Goal: Find specific page/section: Find specific page/section

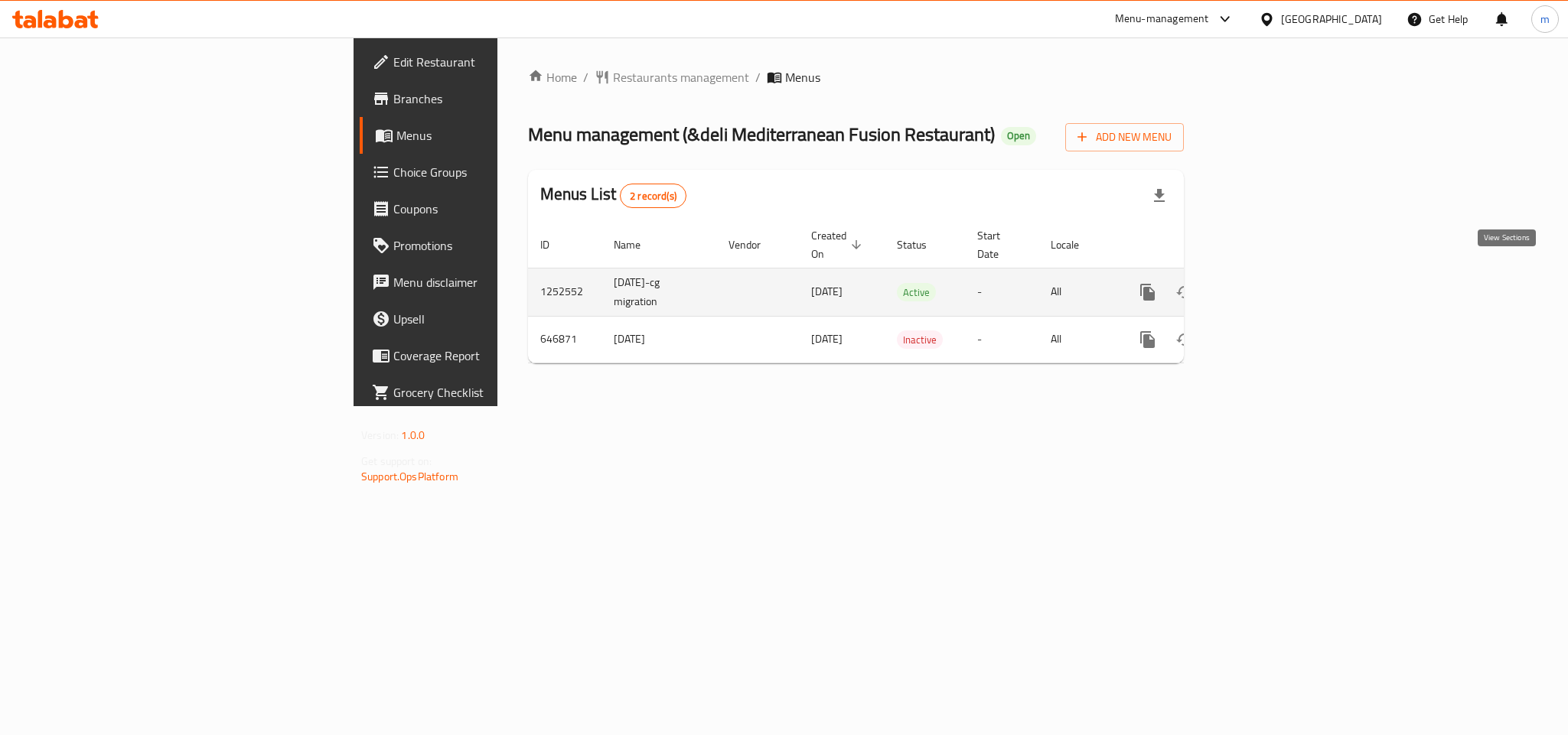
click at [1267, 283] on icon "enhanced table" at bounding box center [1257, 292] width 18 height 18
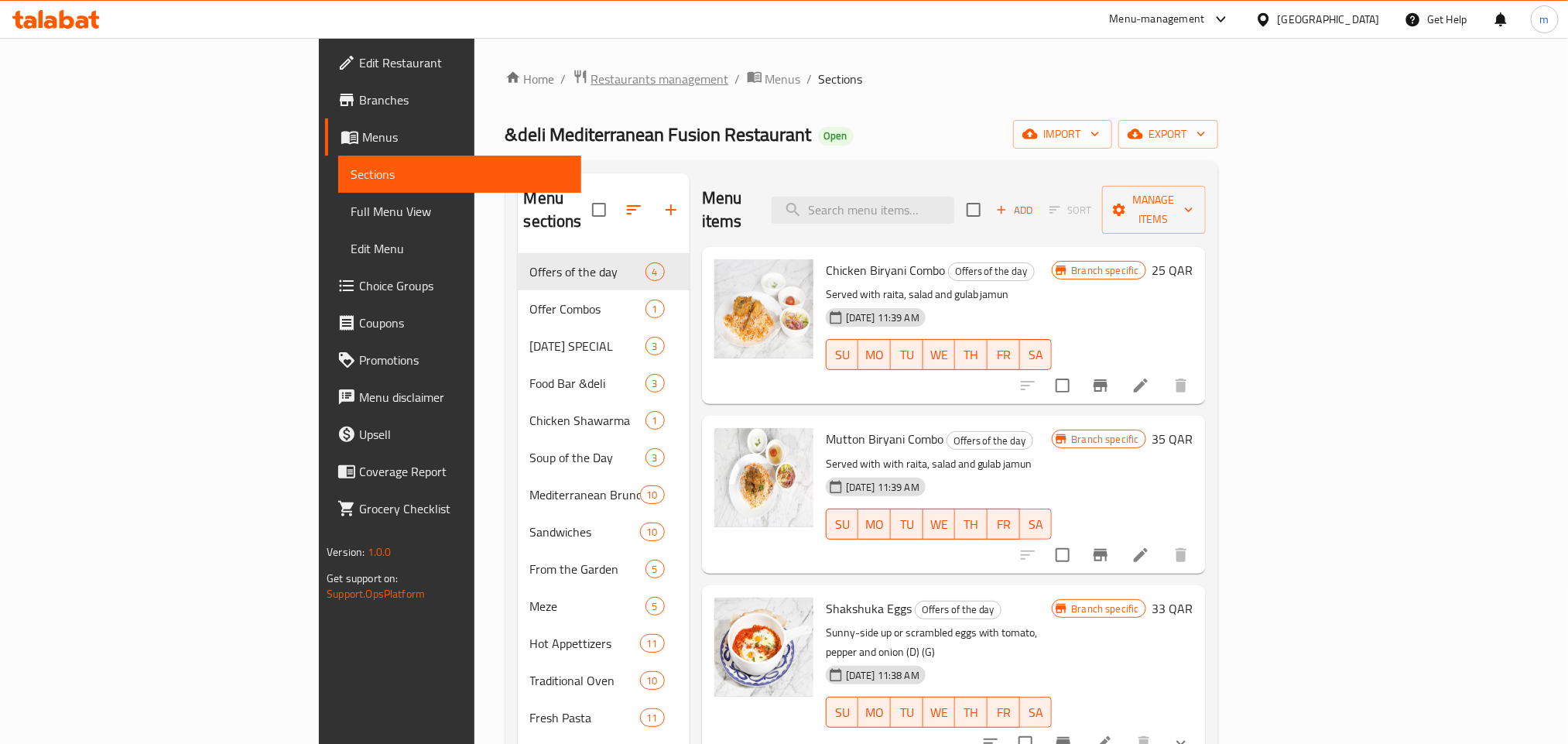
click at [591, 70] on span "Restaurants management" at bounding box center [660, 79] width 138 height 18
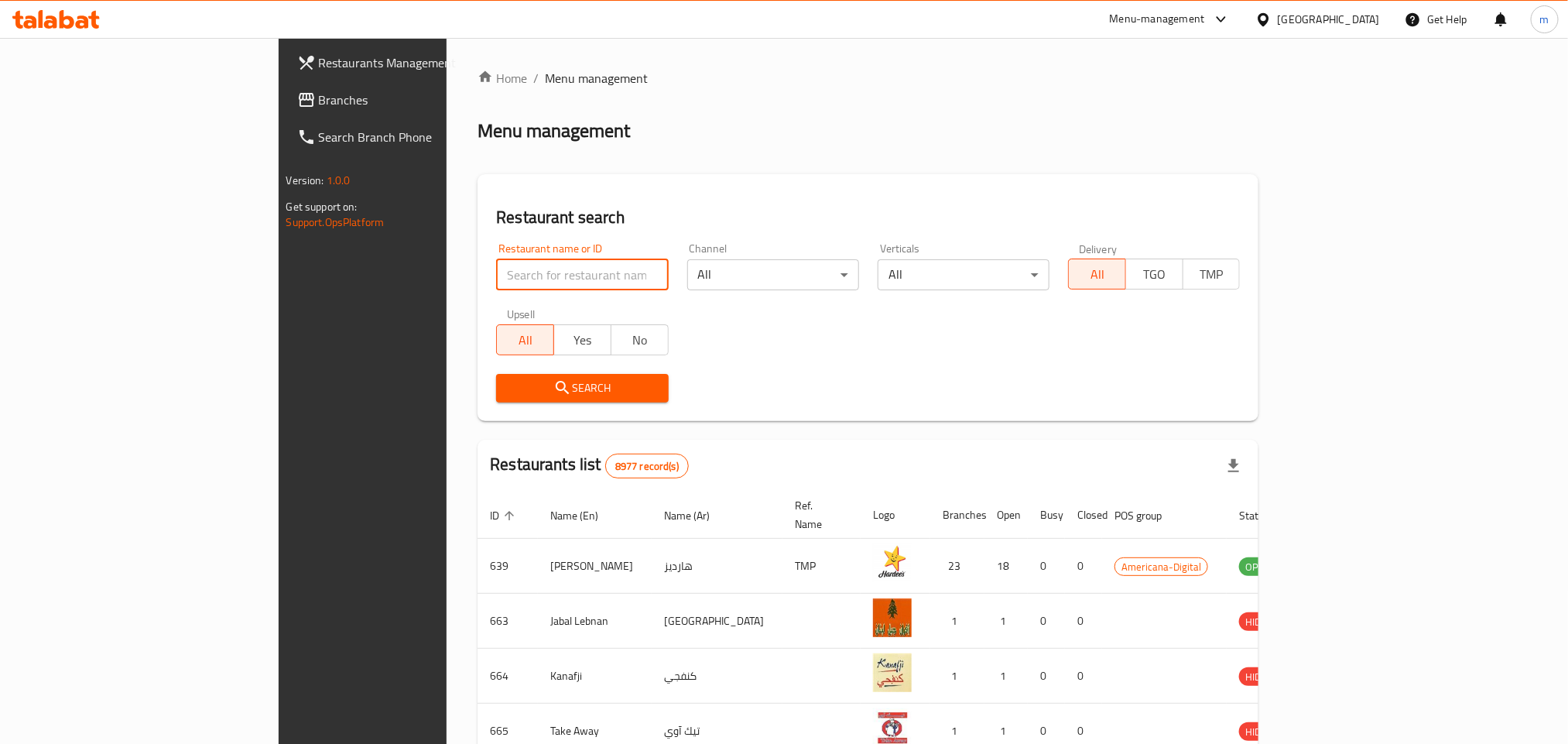
click at [496, 272] on input "search" at bounding box center [581, 274] width 172 height 31
paste input "641001"
type input "641001"
click button "Search" at bounding box center [581, 388] width 172 height 29
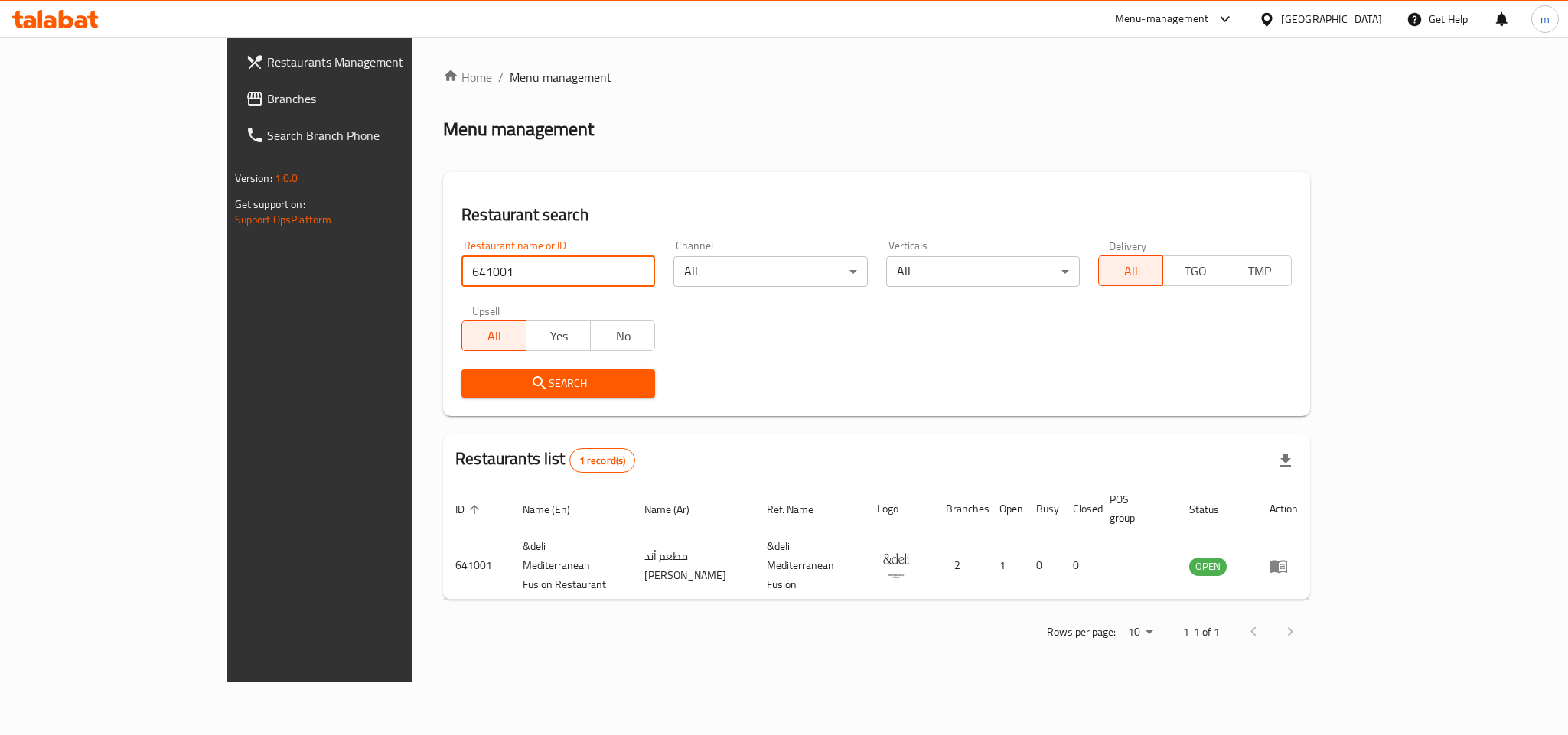
click at [1281, 21] on div at bounding box center [1270, 19] width 22 height 17
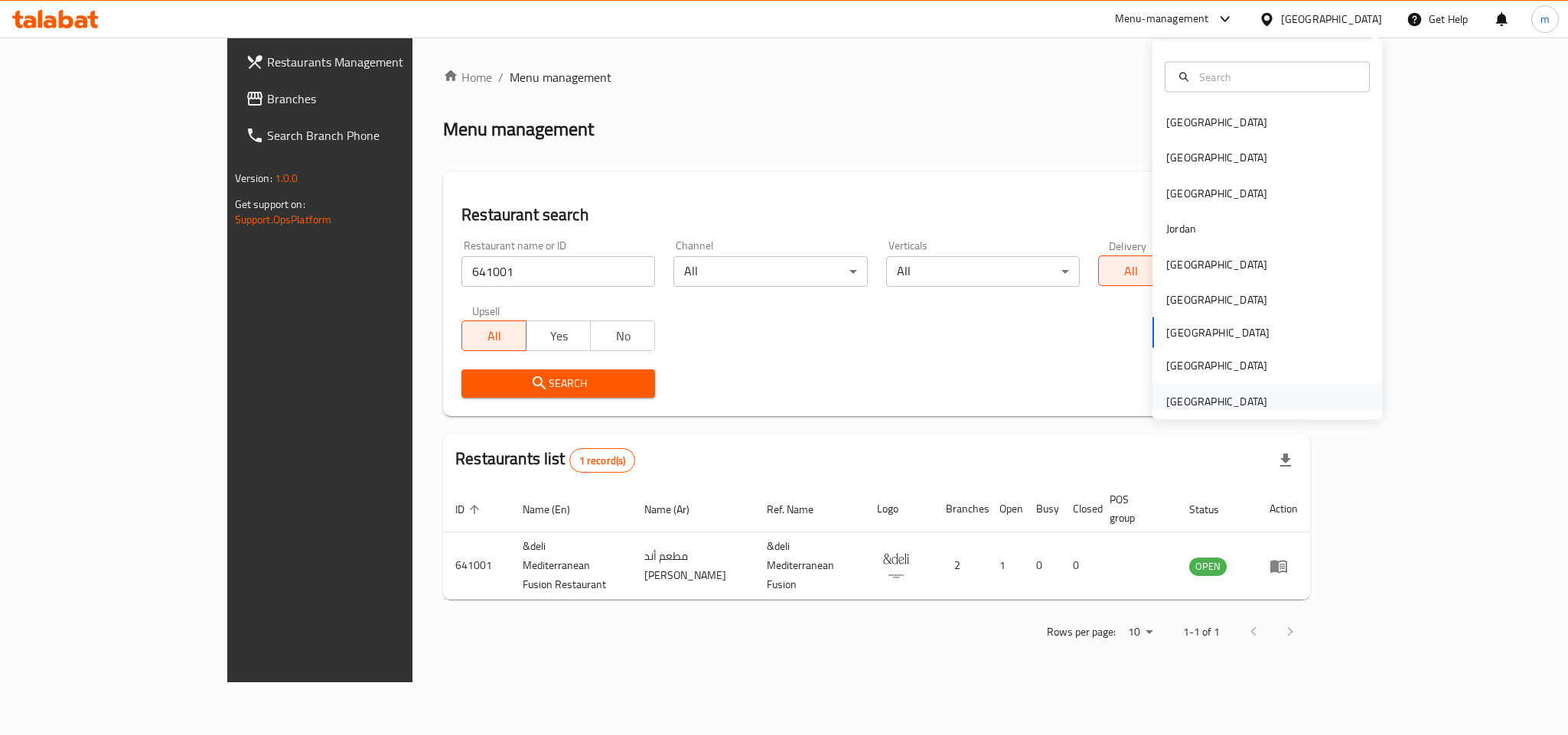
click at [1186, 406] on div "[GEOGRAPHIC_DATA]" at bounding box center [1216, 401] width 101 height 17
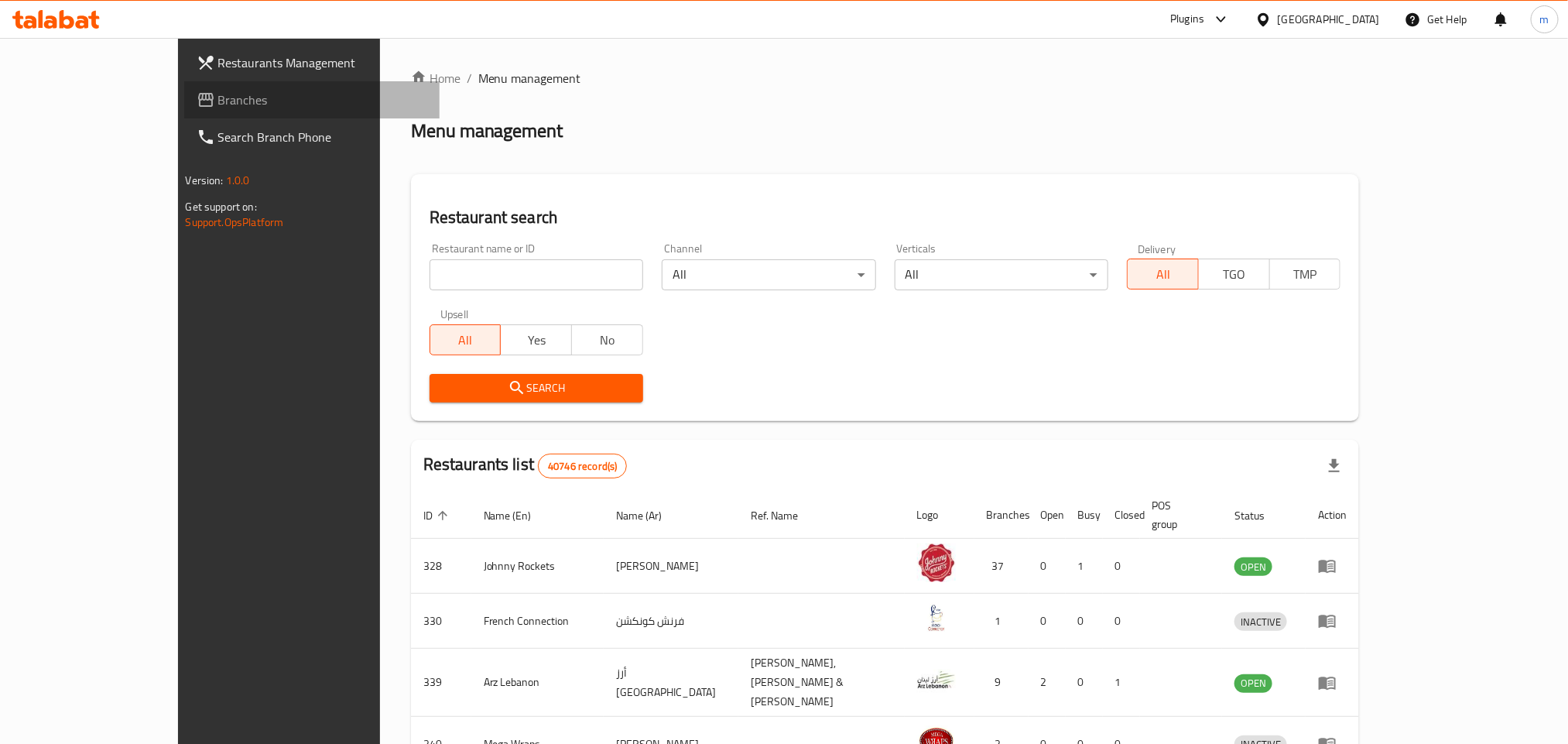
click at [218, 102] on span "Branches" at bounding box center [322, 100] width 209 height 18
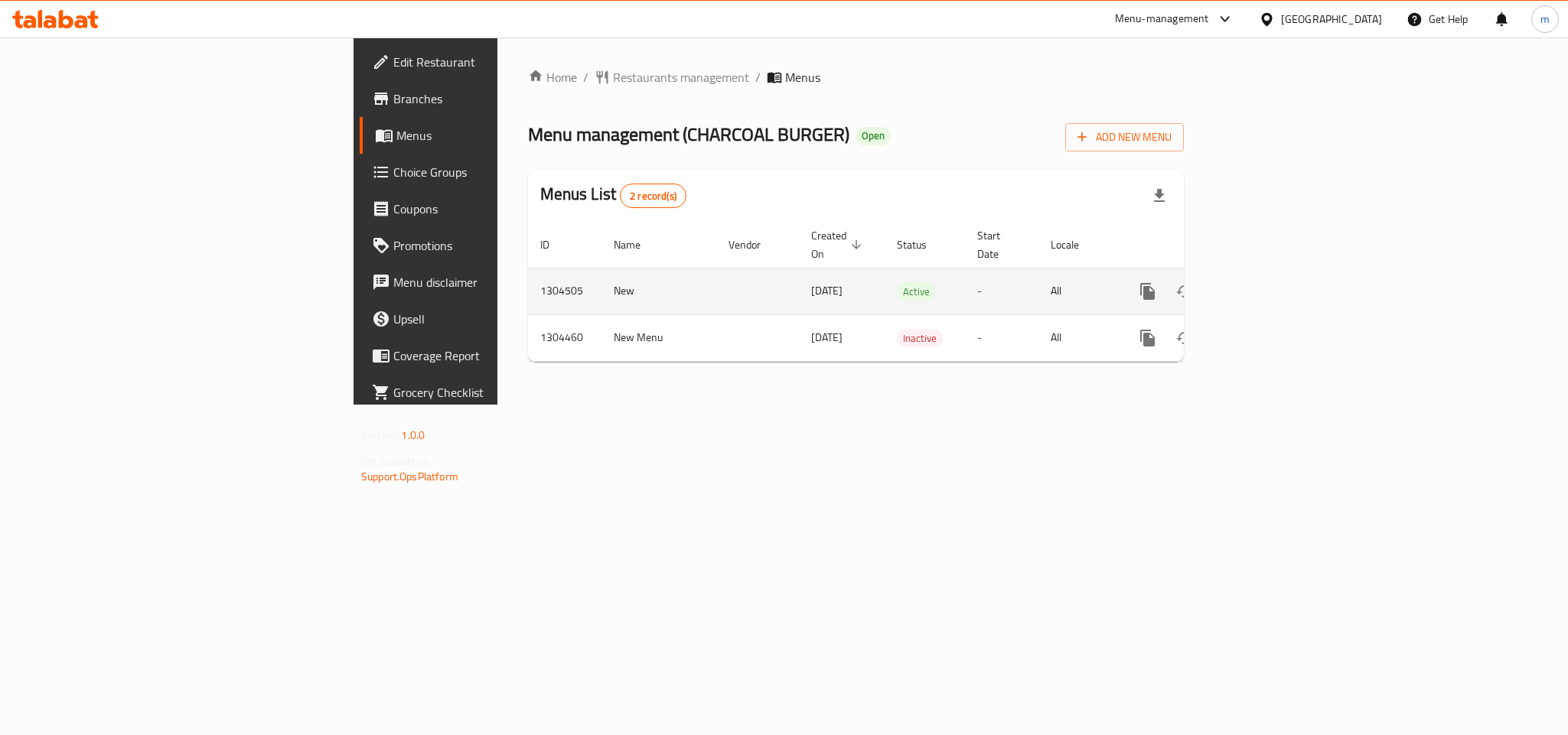
click at [1267, 282] on icon "enhanced table" at bounding box center [1257, 291] width 18 height 18
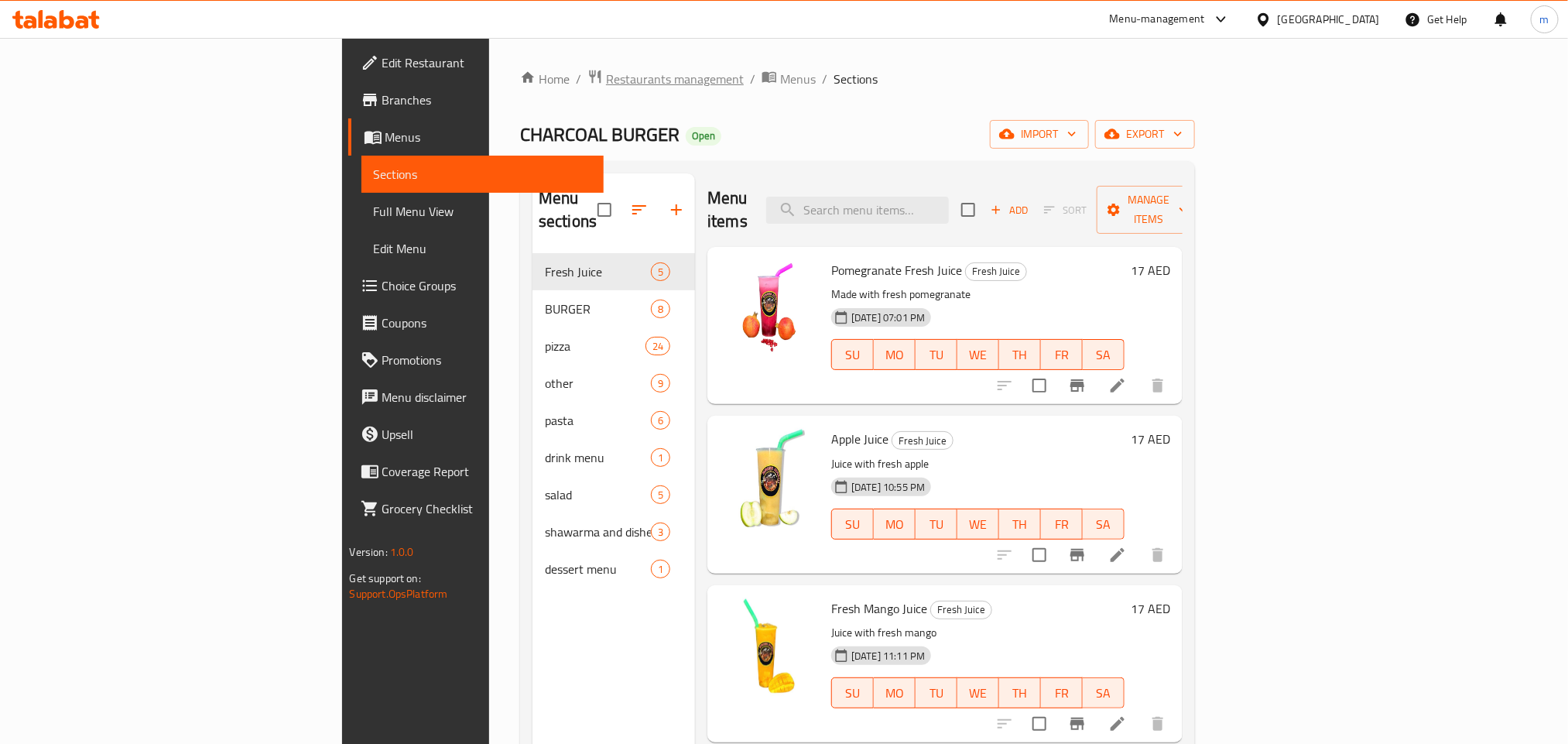
click at [606, 82] on span "Restaurants management" at bounding box center [675, 79] width 138 height 18
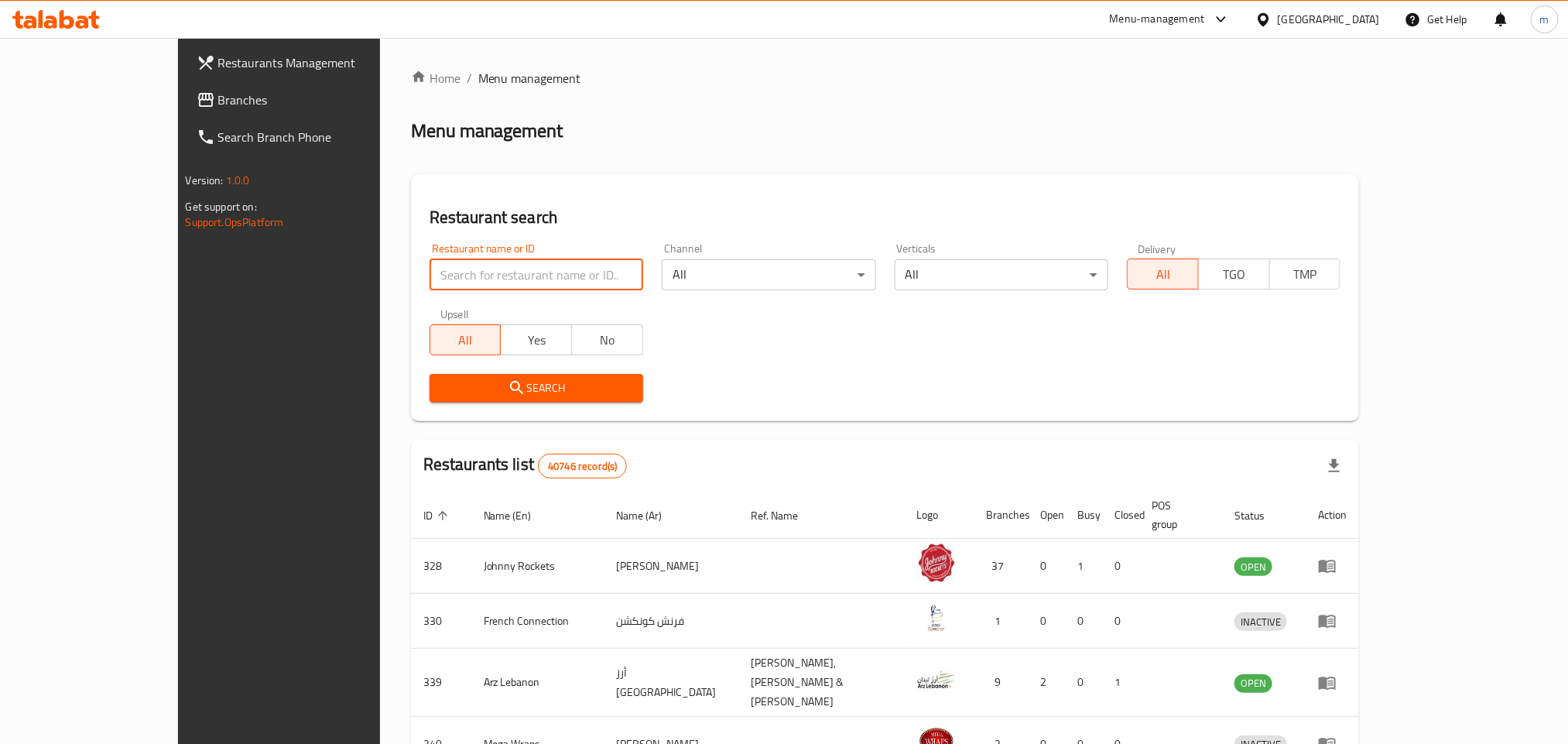
click at [437, 279] on input "search" at bounding box center [536, 274] width 214 height 31
paste input "703256"
type input "703256"
click button "Search" at bounding box center [536, 388] width 214 height 29
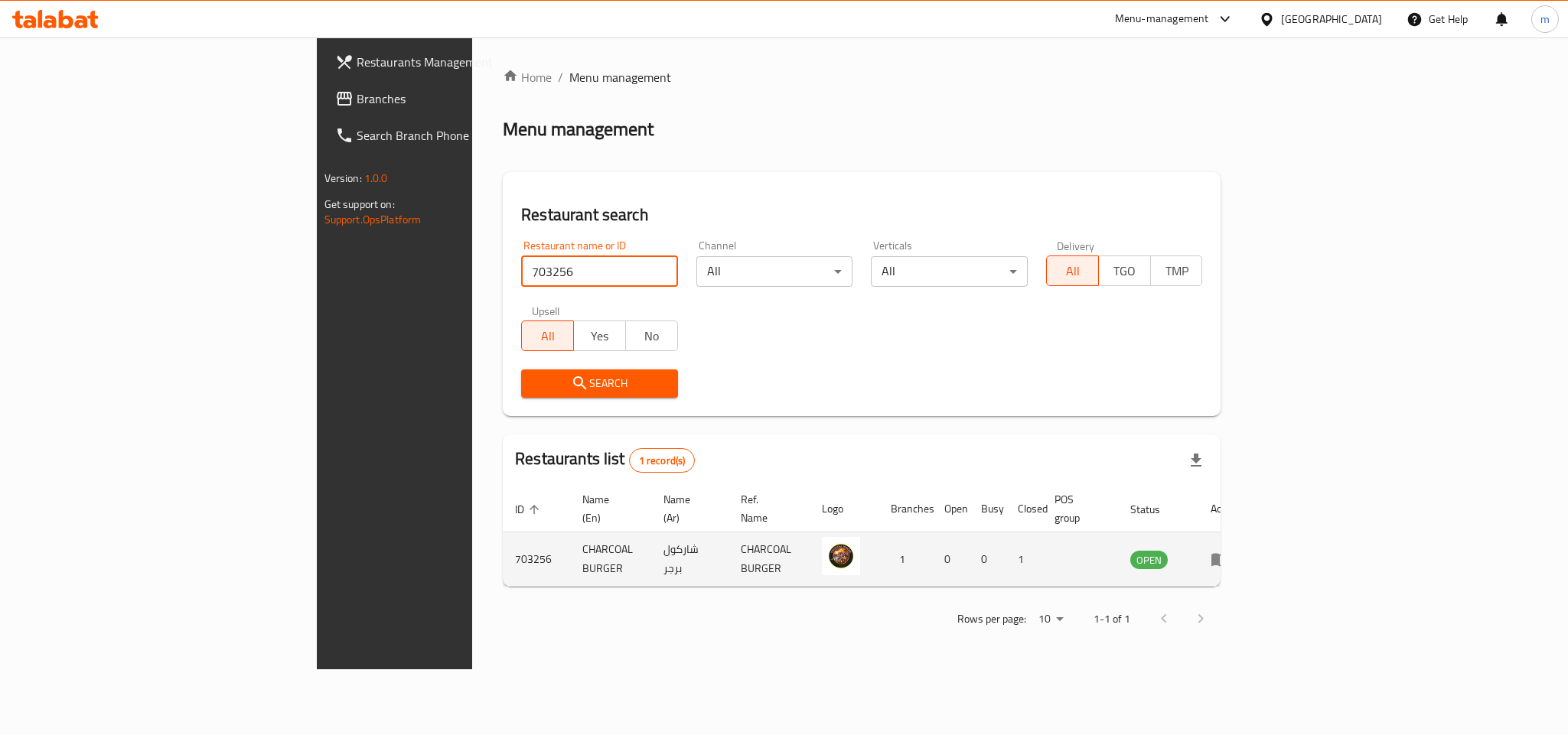
click at [860, 543] on img "enhanced table" at bounding box center [841, 556] width 38 height 38
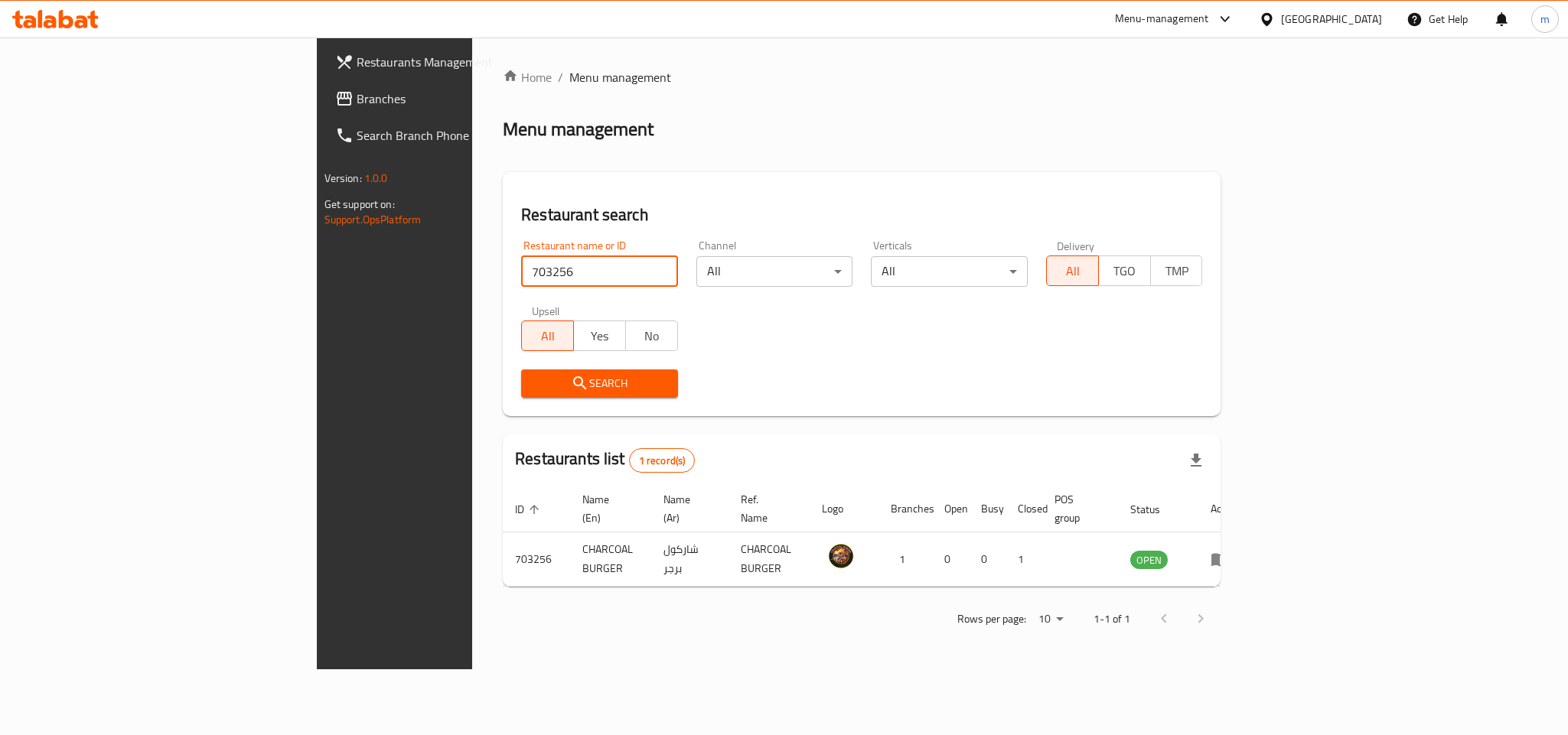
click at [521, 282] on input "703256" at bounding box center [600, 271] width 157 height 30
click at [521, 280] on input "703256" at bounding box center [600, 271] width 157 height 30
click button "Search" at bounding box center [600, 383] width 157 height 28
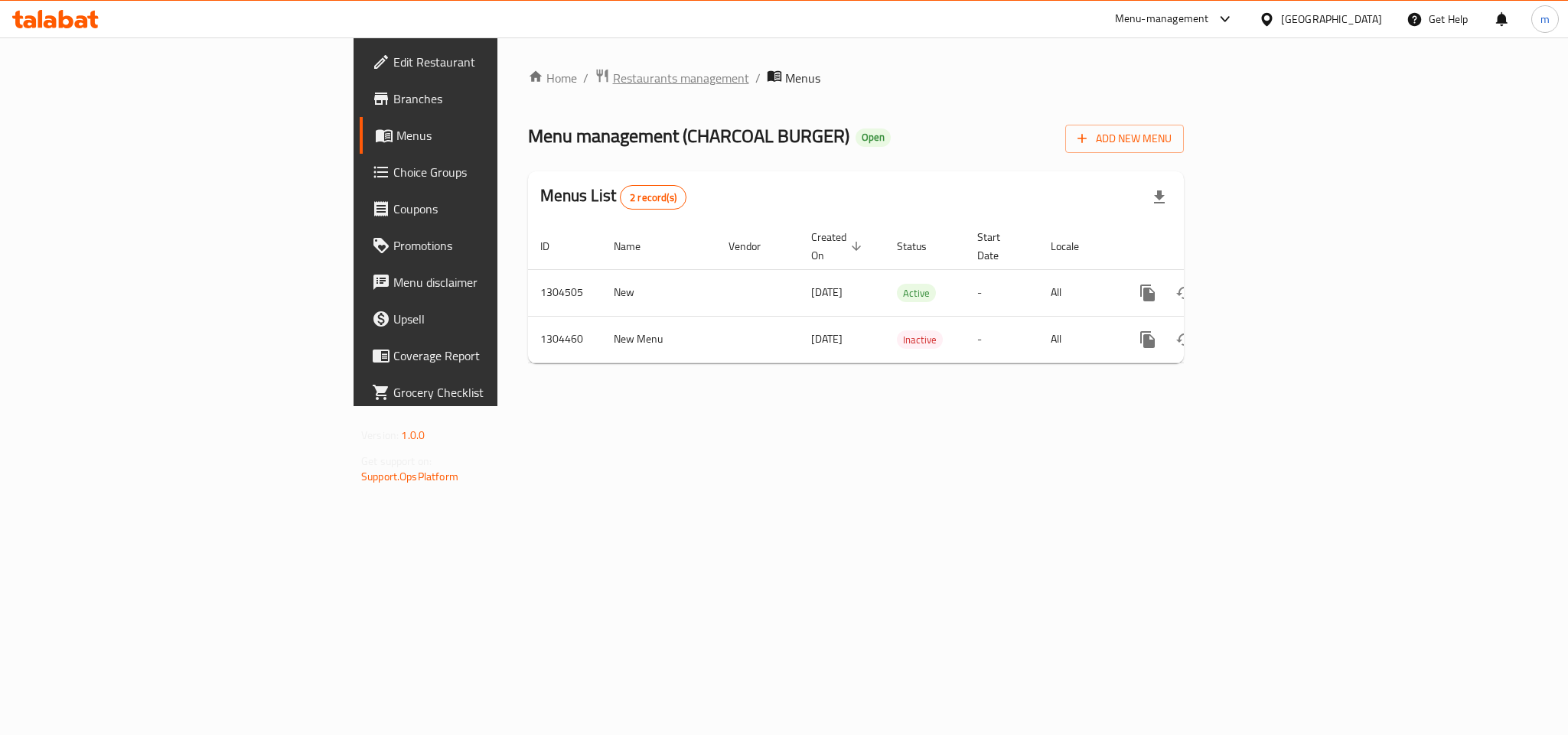
click at [613, 70] on span "Restaurants management" at bounding box center [681, 78] width 136 height 18
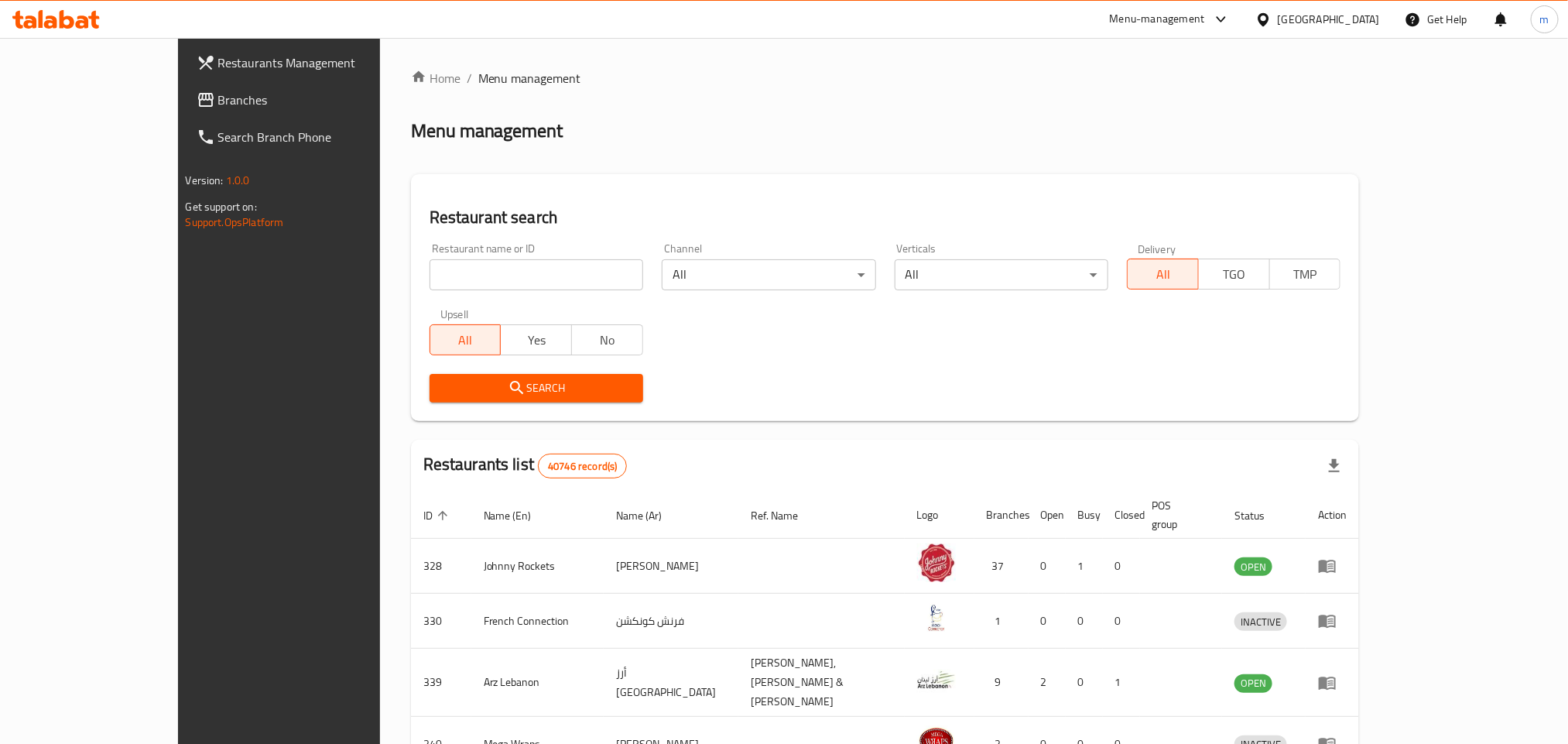
scroll to position [116, 0]
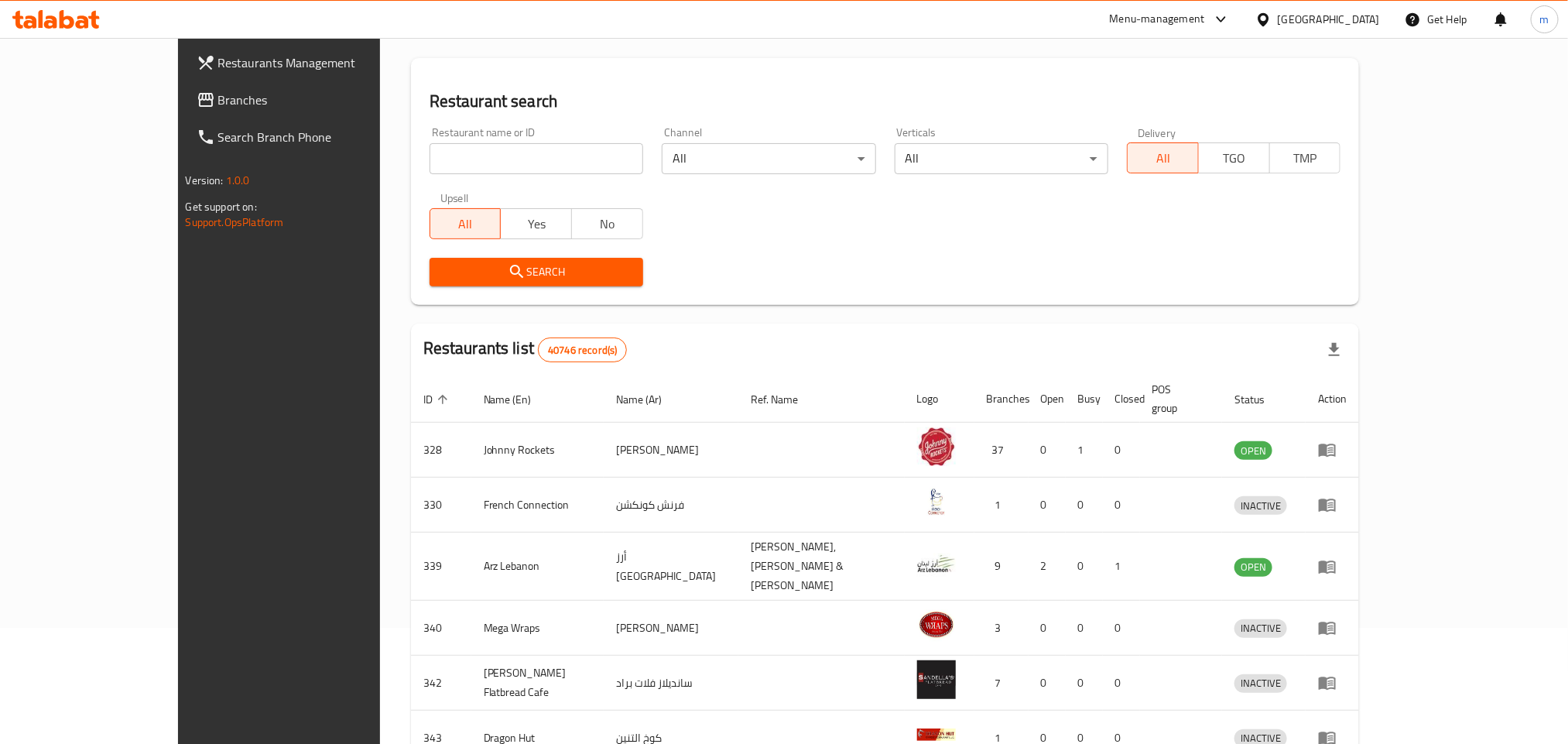
click at [218, 95] on span "Branches" at bounding box center [322, 100] width 209 height 18
